Goal: Task Accomplishment & Management: Manage account settings

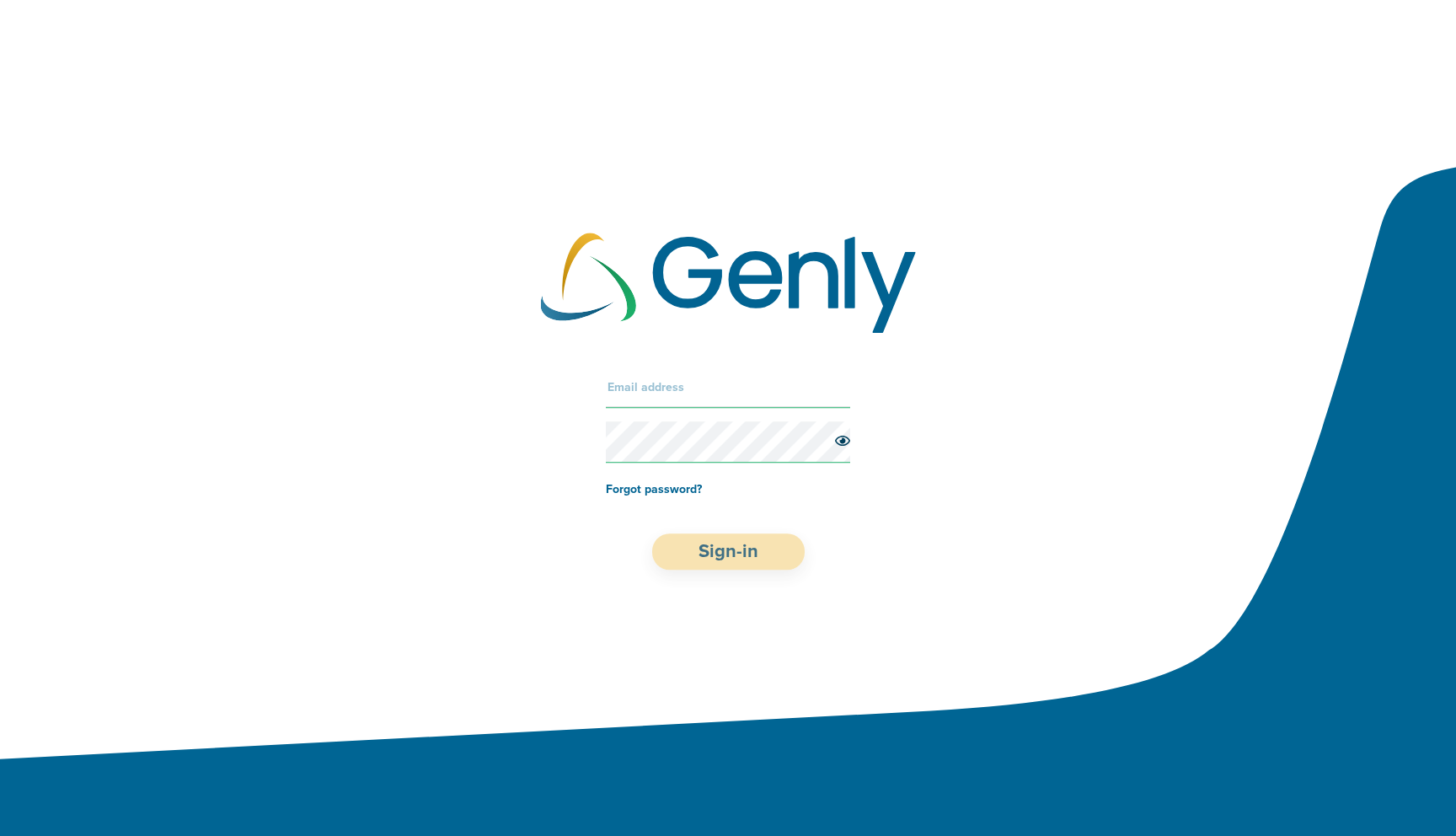
type input "[PERSON_NAME][EMAIL_ADDRESS][DOMAIN_NAME]"
click at [735, 551] on button "Sign-in" at bounding box center [729, 551] width 153 height 36
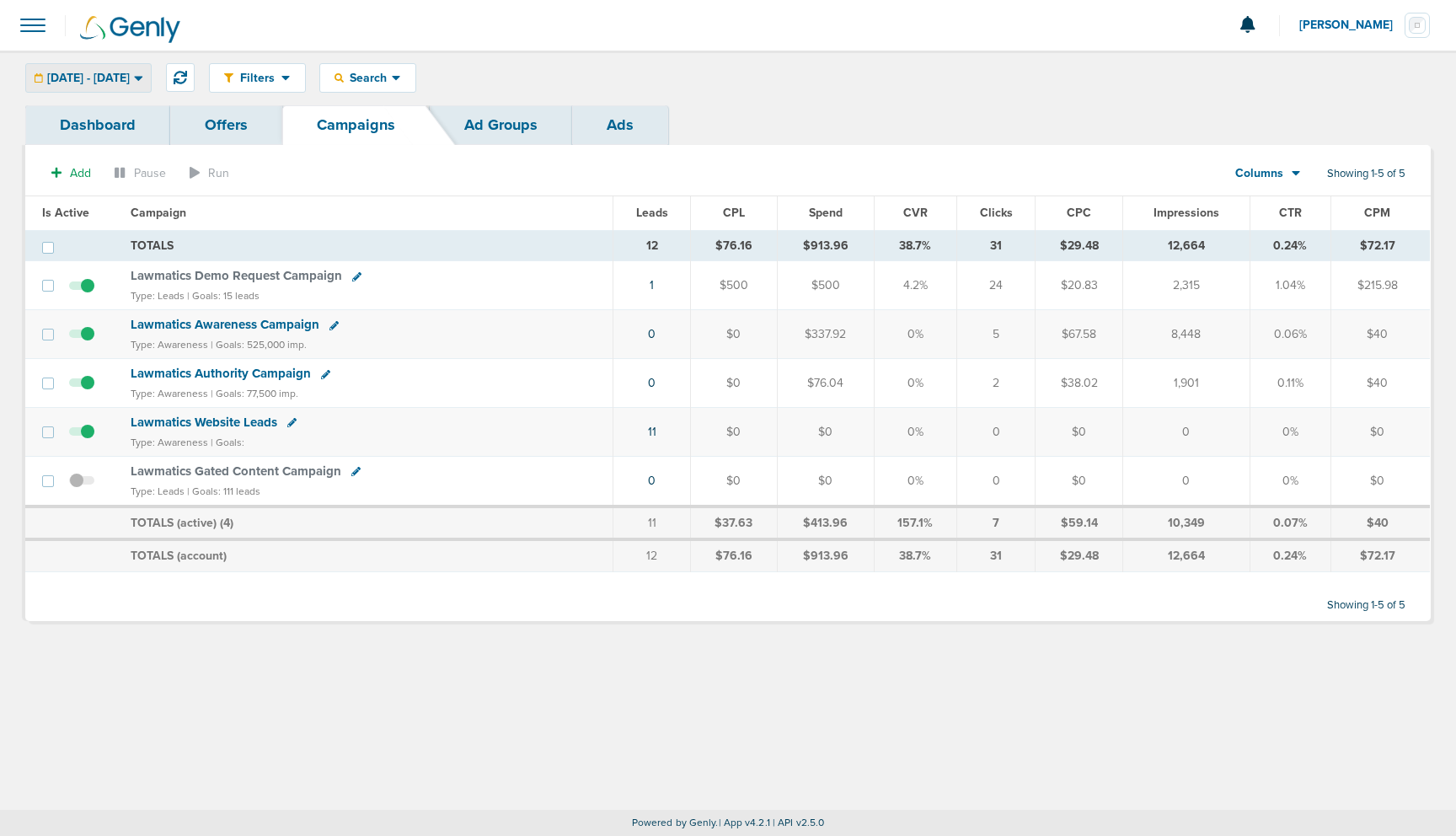
click at [130, 74] on span "[DATE] - [DATE]" at bounding box center [88, 78] width 83 height 12
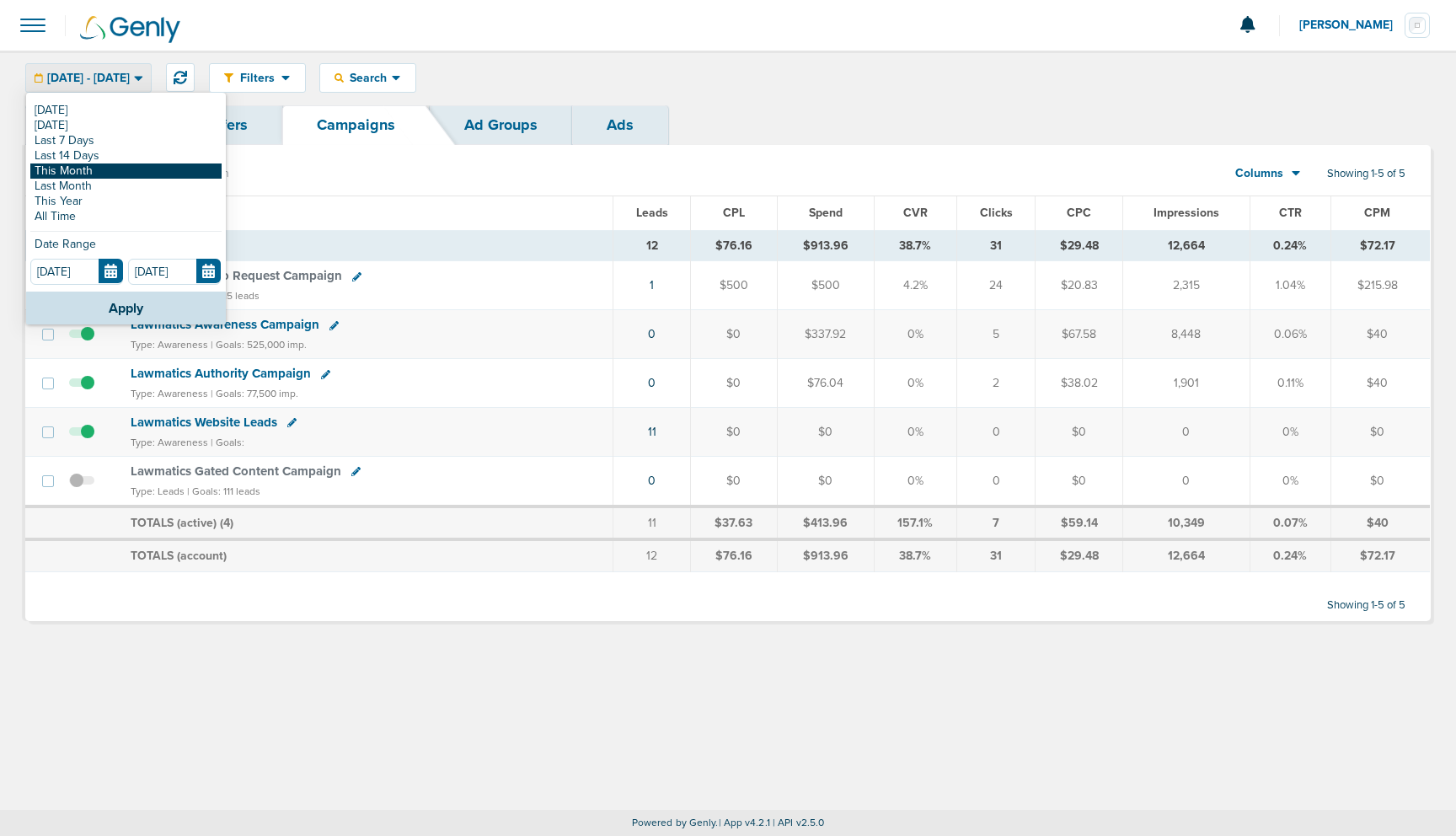
click at [130, 171] on link "This Month" at bounding box center [125, 171] width 191 height 15
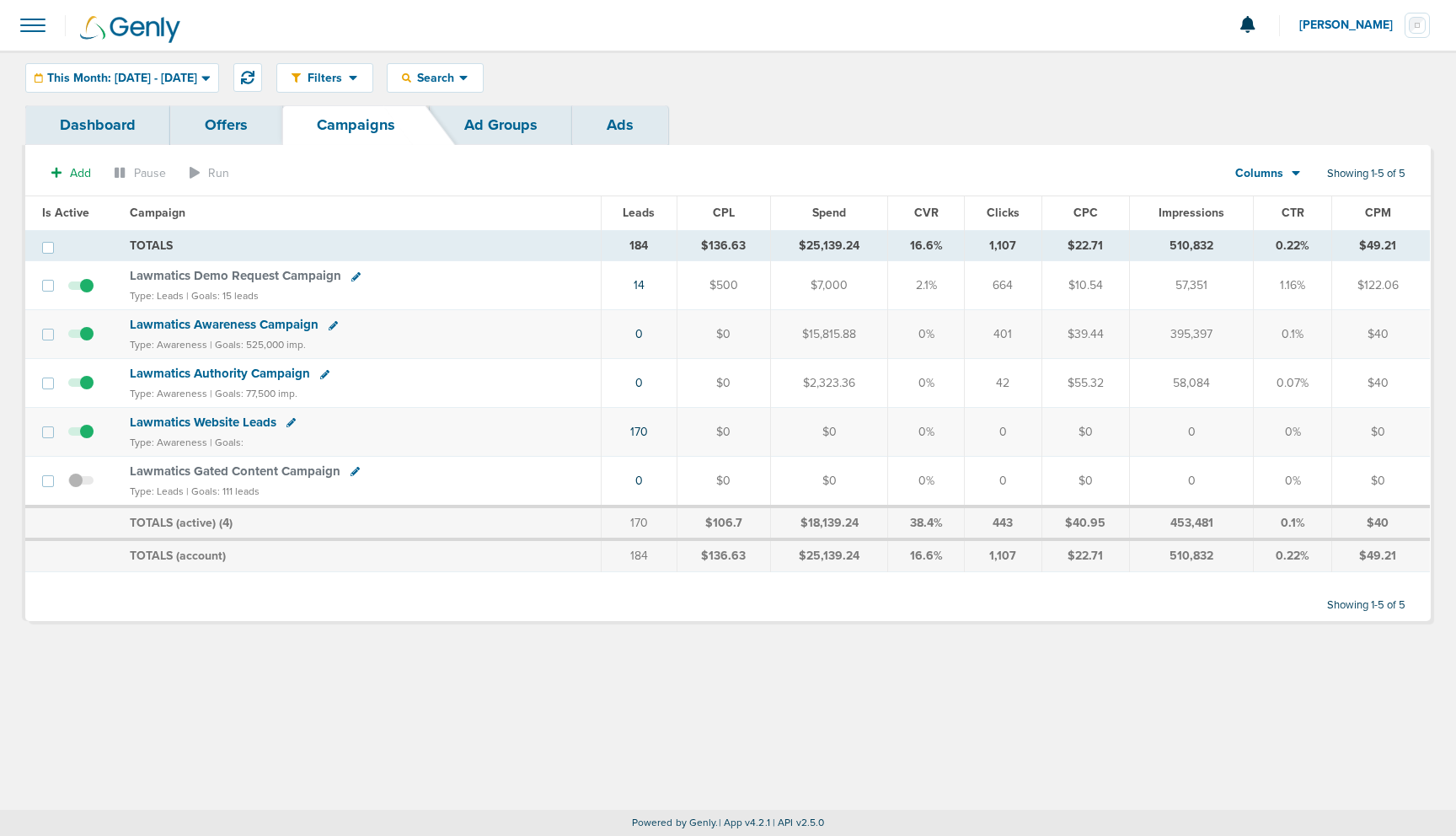
click at [118, 124] on link "Dashboard" at bounding box center [97, 125] width 145 height 40
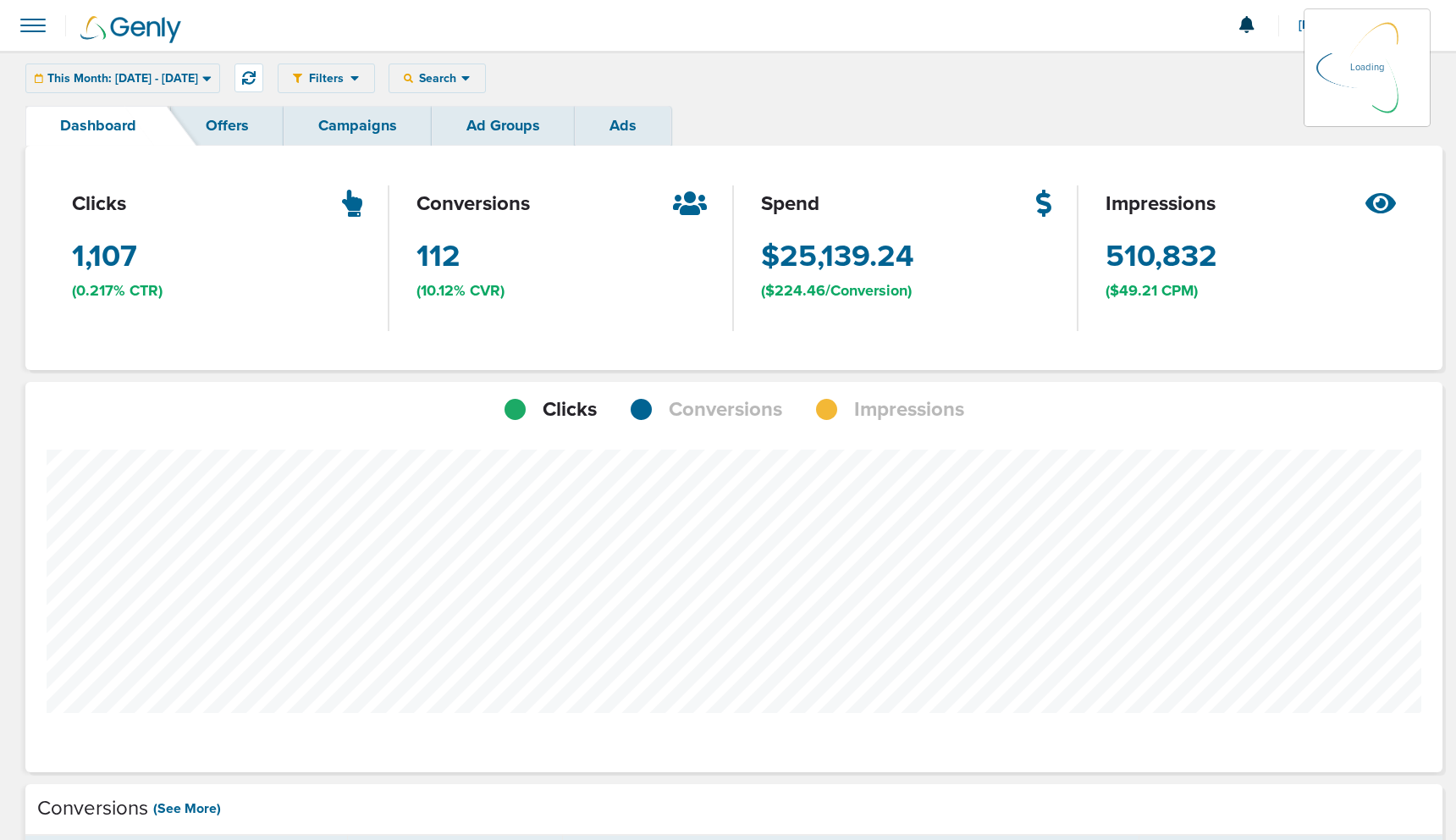
scroll to position [1319, 1405]
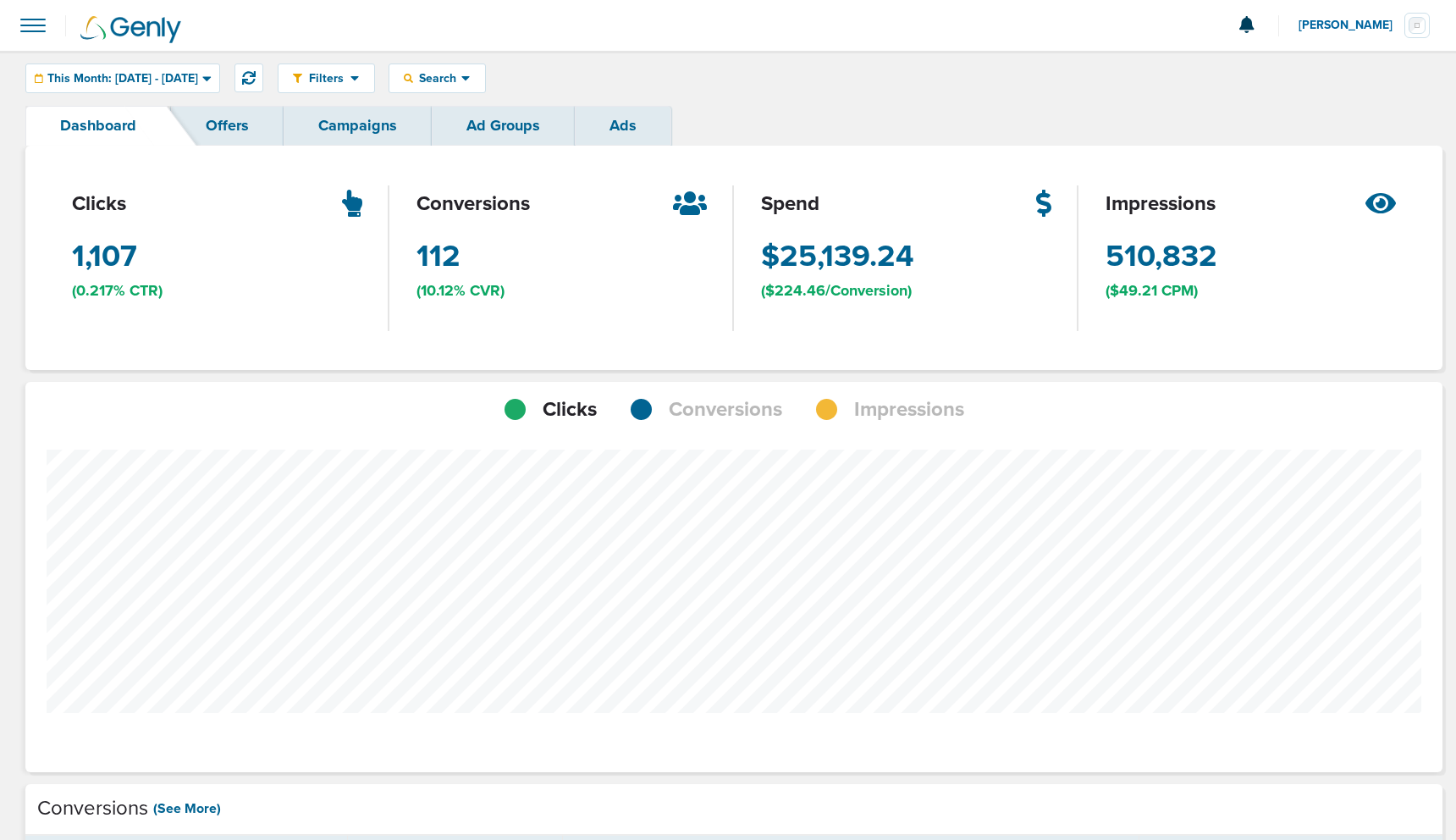
click at [343, 130] on link "Campaigns" at bounding box center [357, 125] width 148 height 40
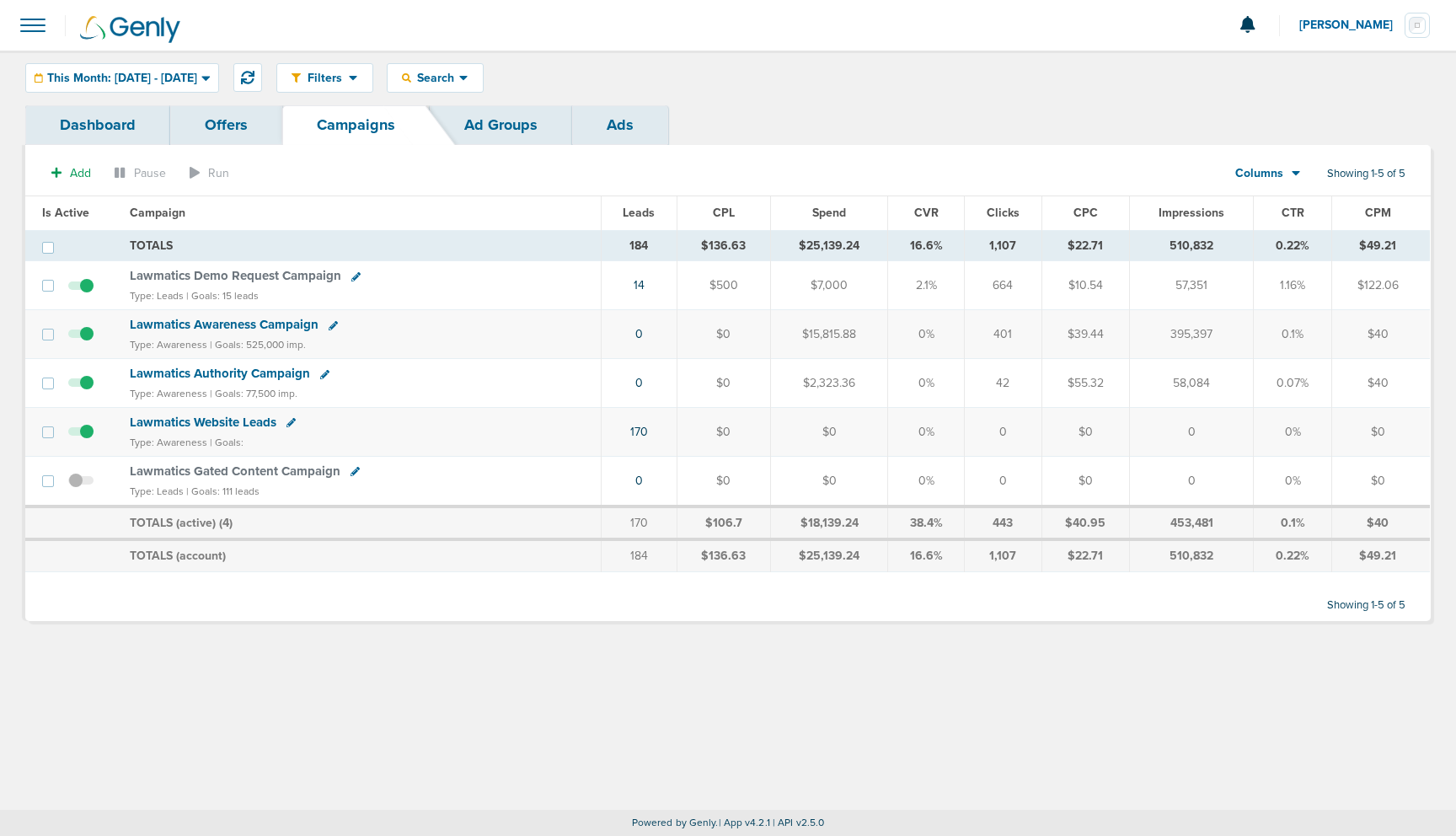
click at [228, 118] on link "Offers" at bounding box center [226, 125] width 112 height 40
